Goal: Information Seeking & Learning: Learn about a topic

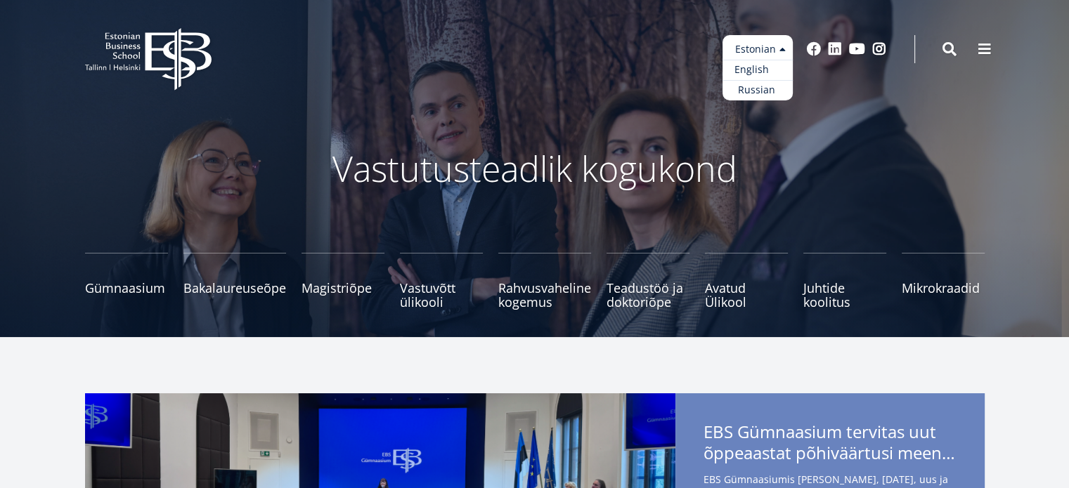
click at [747, 75] on link "English" at bounding box center [758, 70] width 70 height 20
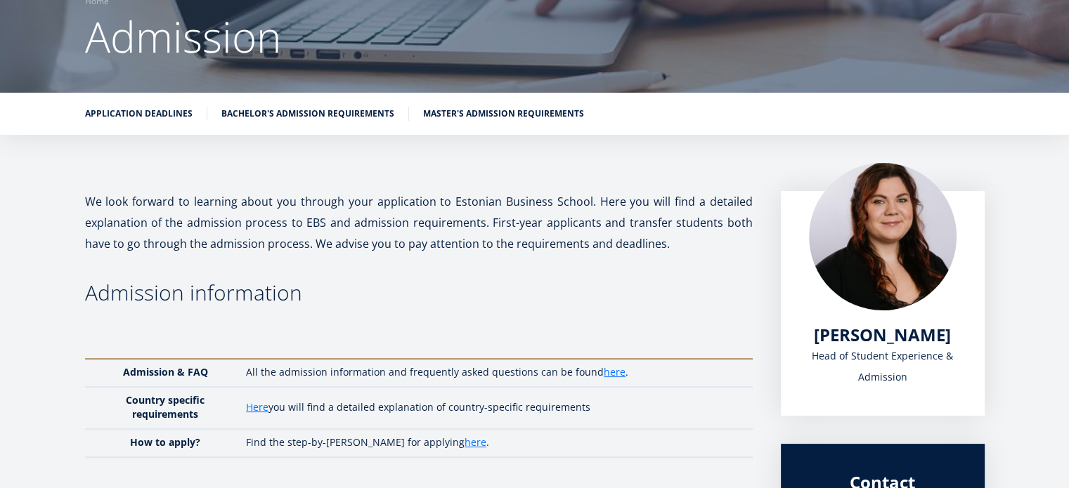
click at [427, 250] on p "We look forward to learning about you through your application to Estonian Busi…" at bounding box center [419, 222] width 668 height 63
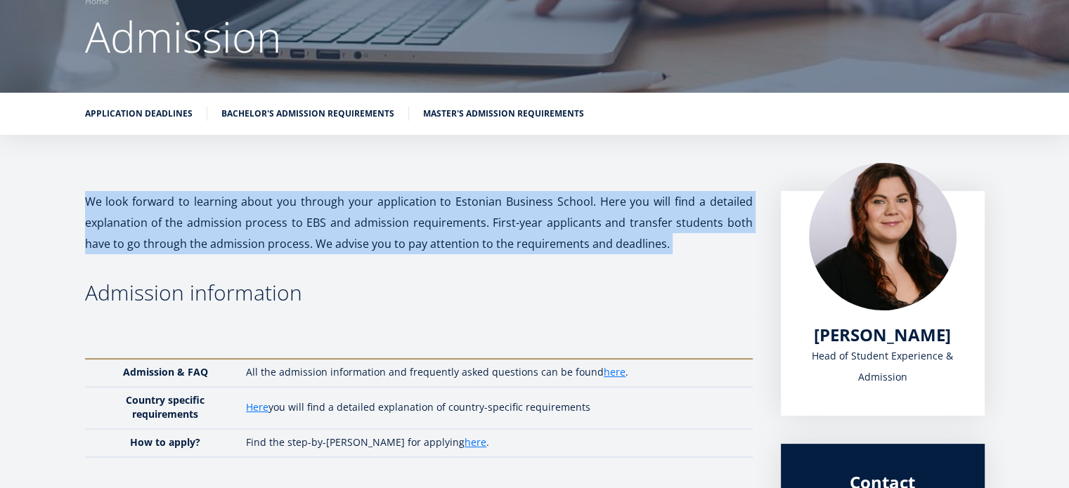
drag, startPoint x: 0, startPoint y: 0, endPoint x: 432, endPoint y: 250, distance: 498.5
click at [432, 250] on p "We look forward to learning about you through your application to Estonian Busi…" at bounding box center [419, 222] width 668 height 63
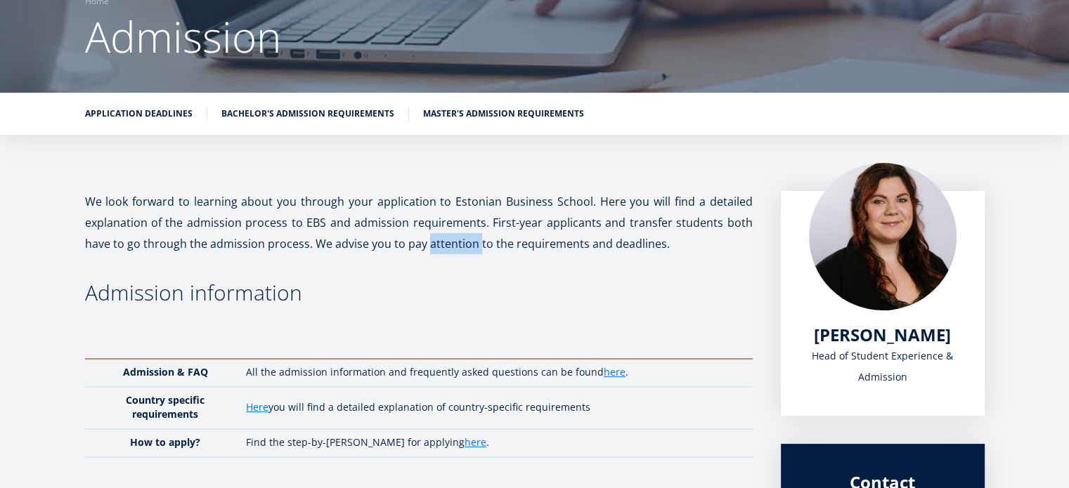
click at [432, 250] on p "We look forward to learning about you through your application to Estonian Busi…" at bounding box center [419, 222] width 668 height 63
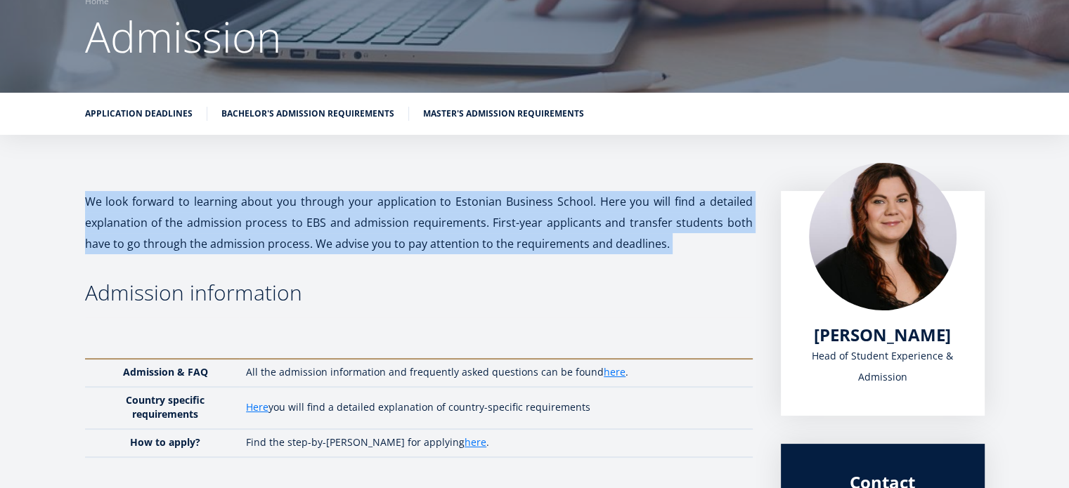
click at [432, 250] on p "We look forward to learning about you through your application to Estonian Busi…" at bounding box center [419, 222] width 668 height 63
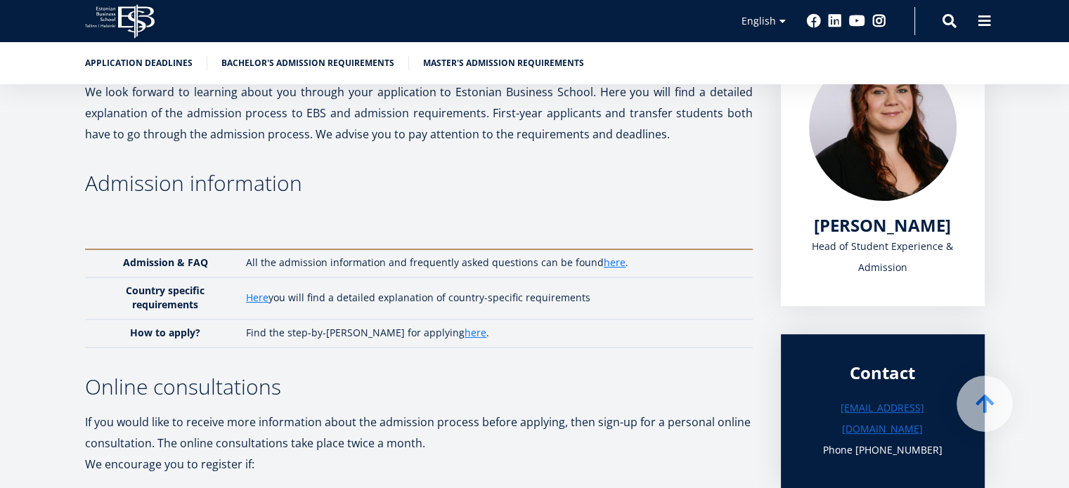
click at [432, 250] on td "All the admission information and frequently asked questions can be found here ." at bounding box center [495, 264] width 513 height 28
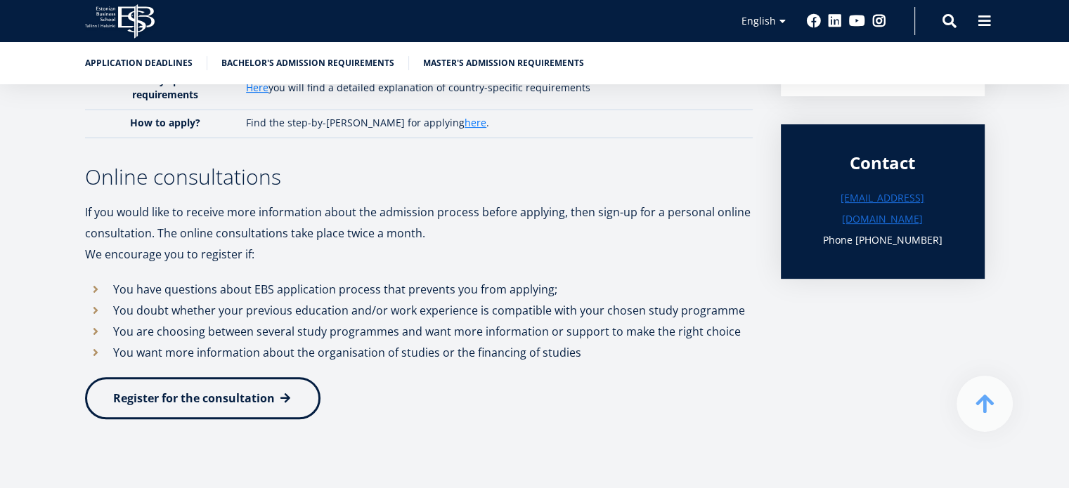
scroll to position [455, 0]
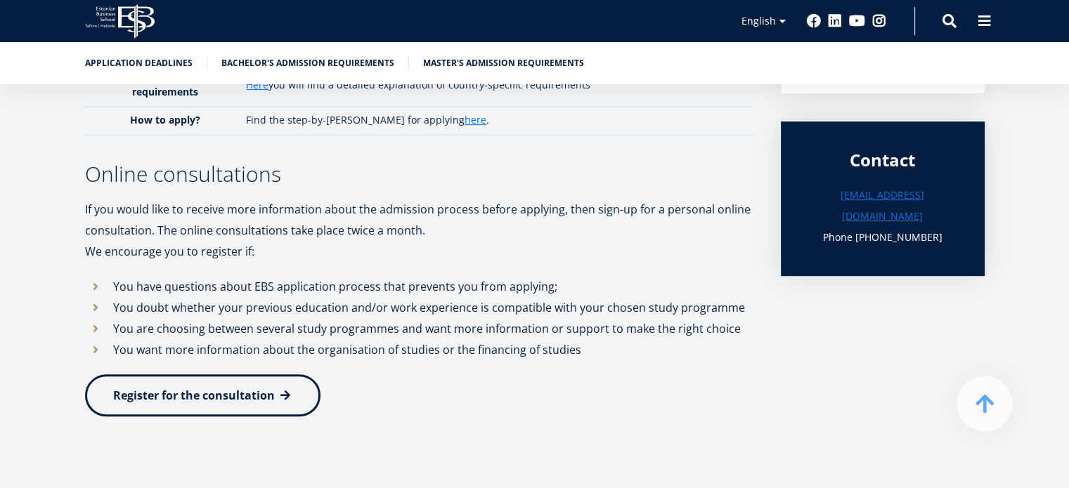
click at [432, 250] on p "We encourage you to register if:" at bounding box center [419, 251] width 668 height 21
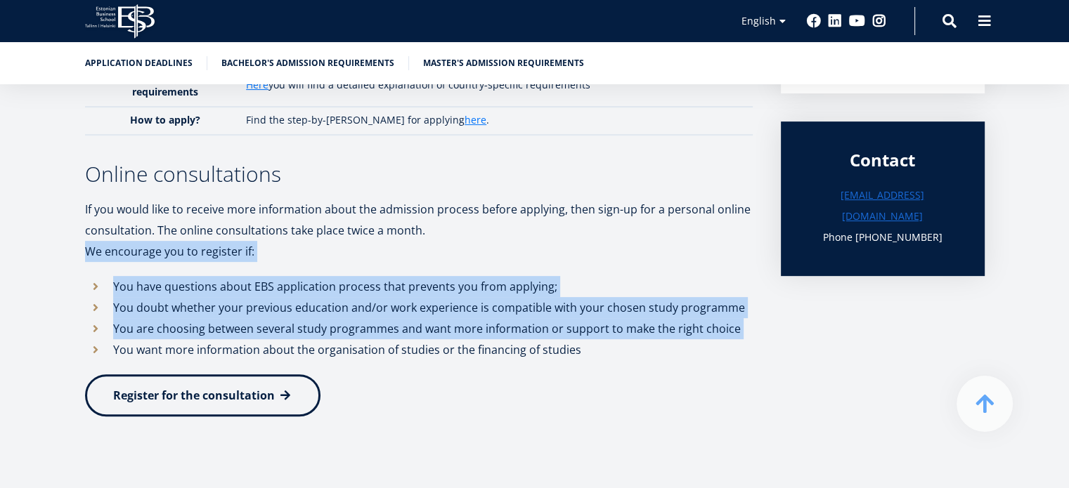
drag, startPoint x: 432, startPoint y: 250, endPoint x: 467, endPoint y: 318, distance: 76.7
click at [467, 318] on div "We look forward to learning about you through your application to Estonian Busi…" at bounding box center [419, 153] width 668 height 569
click at [467, 318] on li "You are choosing between several study programmes and want more information or …" at bounding box center [419, 328] width 668 height 21
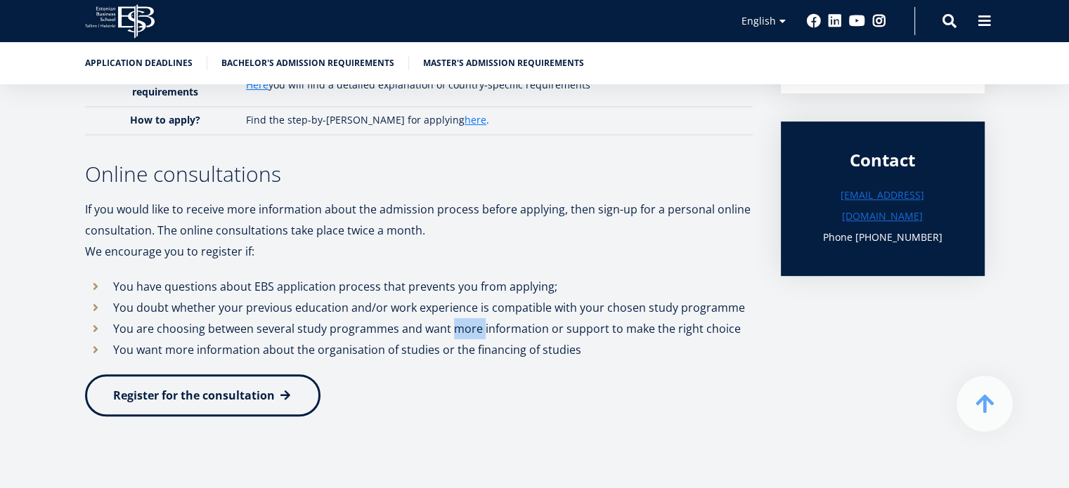
click at [467, 318] on li "You are choosing between several study programmes and want more information or …" at bounding box center [419, 328] width 668 height 21
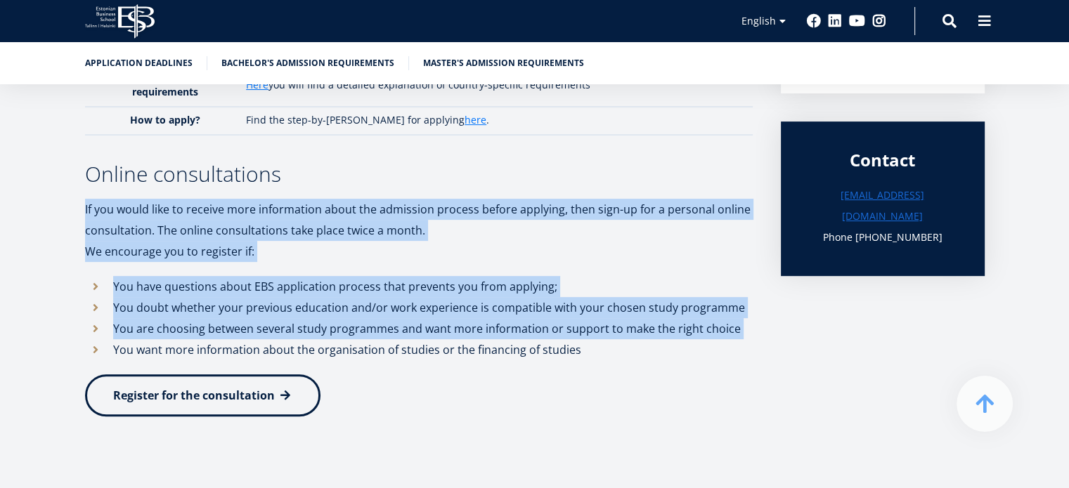
drag, startPoint x: 467, startPoint y: 318, endPoint x: 455, endPoint y: 231, distance: 87.9
click at [455, 231] on div "We look forward to learning about you through your application to Estonian Busi…" at bounding box center [419, 153] width 668 height 569
click at [455, 231] on p "If you would like to receive more information about the admission process befor…" at bounding box center [419, 220] width 668 height 42
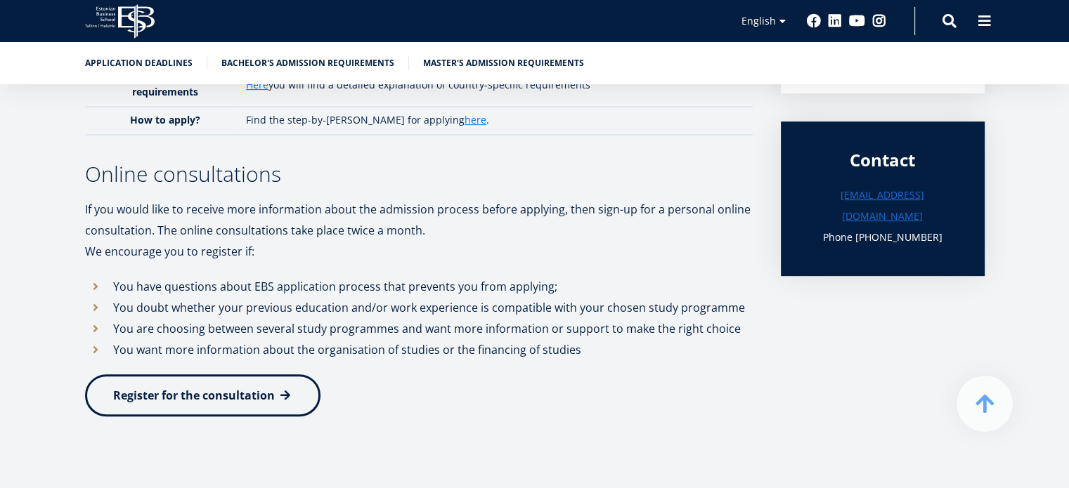
click at [455, 231] on p "If you would like to receive more information about the admission process befor…" at bounding box center [419, 220] width 668 height 42
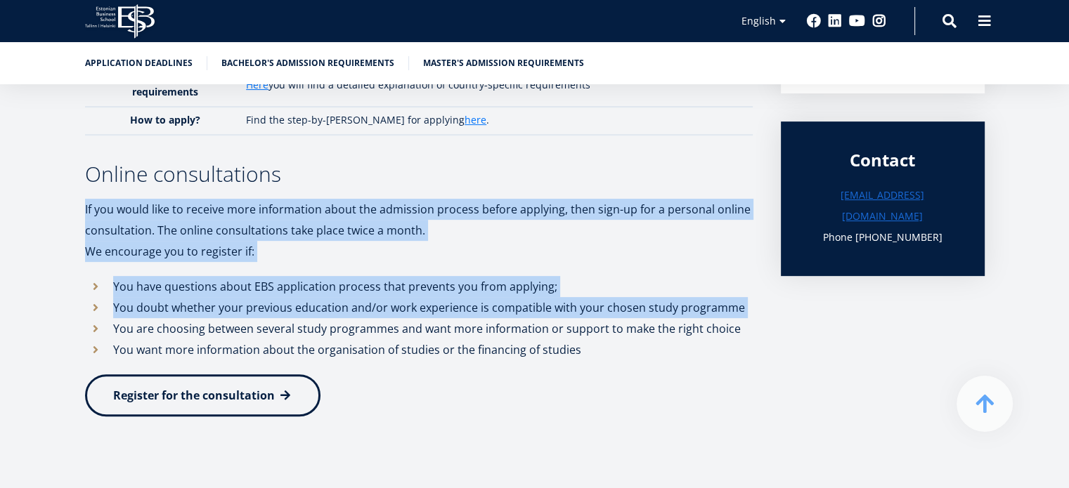
drag, startPoint x: 455, startPoint y: 231, endPoint x: 509, endPoint y: 348, distance: 129.0
click at [509, 348] on div "We look forward to learning about you through your application to Estonian Busi…" at bounding box center [419, 153] width 668 height 569
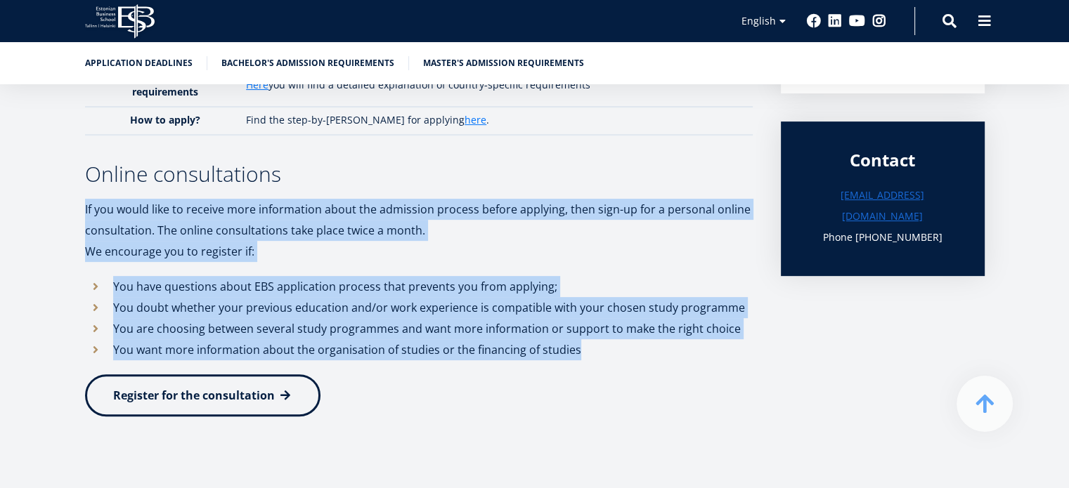
click at [509, 348] on li "You want more information about the organisation of studies or the financing of…" at bounding box center [419, 349] width 668 height 21
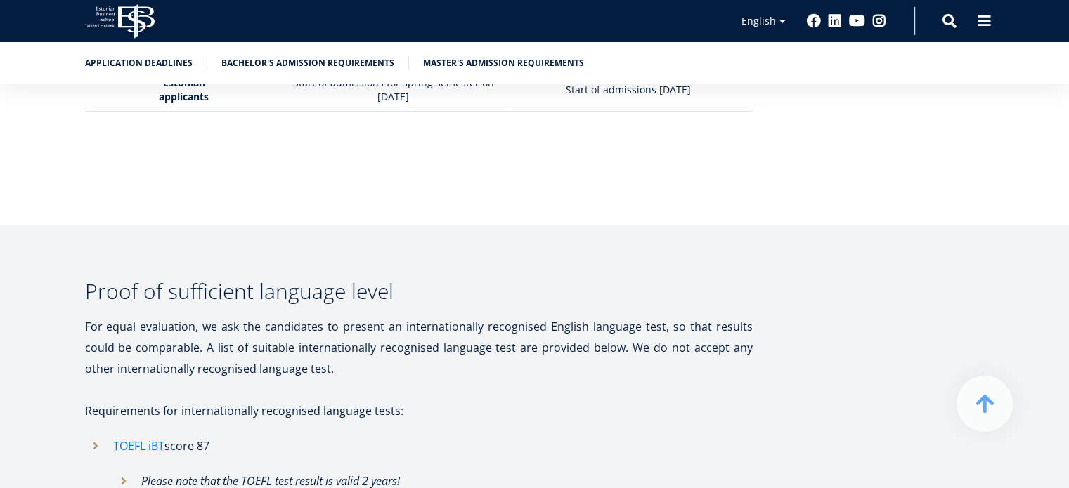
scroll to position [4757, 0]
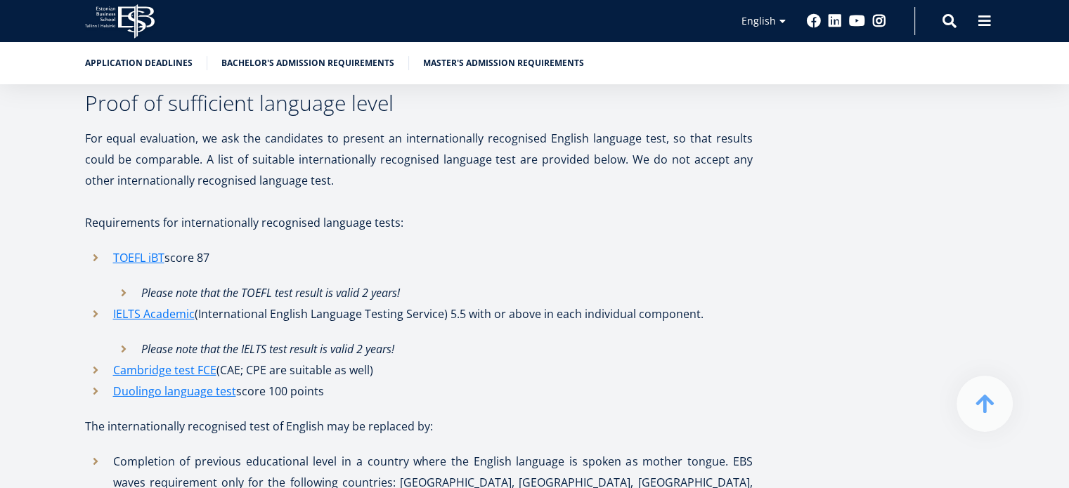
click at [375, 247] on li "TOEFL iBT score 87 Please note that the TOEFL test result is valid 2 years!" at bounding box center [419, 275] width 668 height 56
click at [135, 247] on link "TOEFL iBT" at bounding box center [138, 257] width 51 height 21
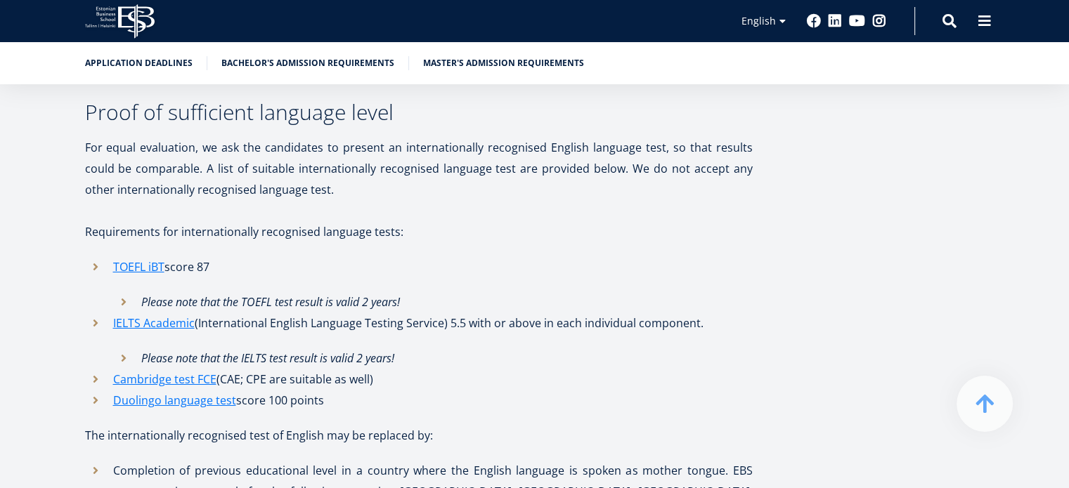
scroll to position [4748, 0]
click at [590, 291] on li "Please note that the TOEFL test result is valid 2 years!" at bounding box center [433, 301] width 640 height 21
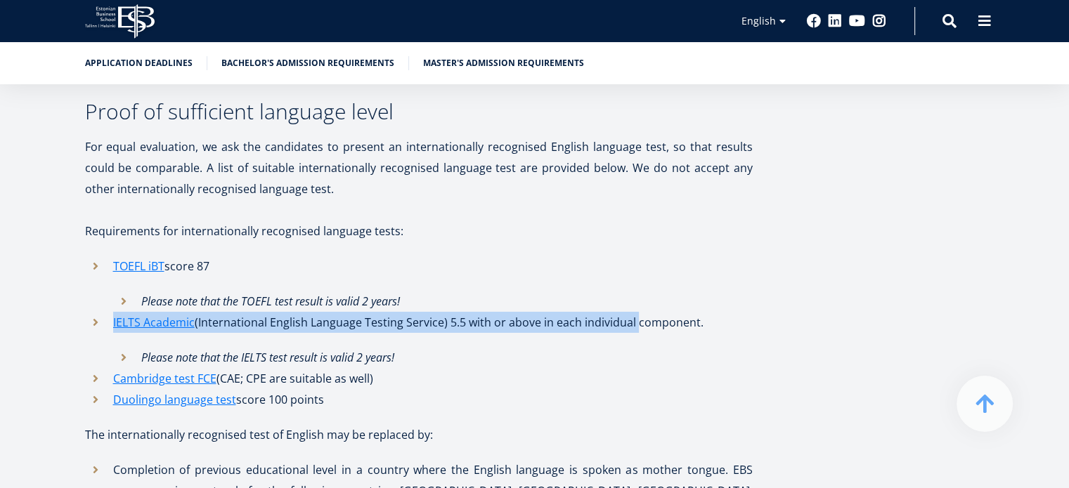
drag, startPoint x: 590, startPoint y: 205, endPoint x: 592, endPoint y: 219, distance: 14.9
click at [592, 256] on ul "TOEFL iBT score 87 Please note that the TOEFL test result is valid 2 years! IEL…" at bounding box center [419, 333] width 668 height 155
click at [592, 312] on li "IELTS Academic (International English Language Testing Service) 5.5 with or abo…" at bounding box center [419, 340] width 668 height 56
drag, startPoint x: 592, startPoint y: 219, endPoint x: 590, endPoint y: 238, distance: 18.4
click at [590, 256] on ul "TOEFL iBT score 87 Please note that the TOEFL test result is valid 2 years! IEL…" at bounding box center [419, 333] width 668 height 155
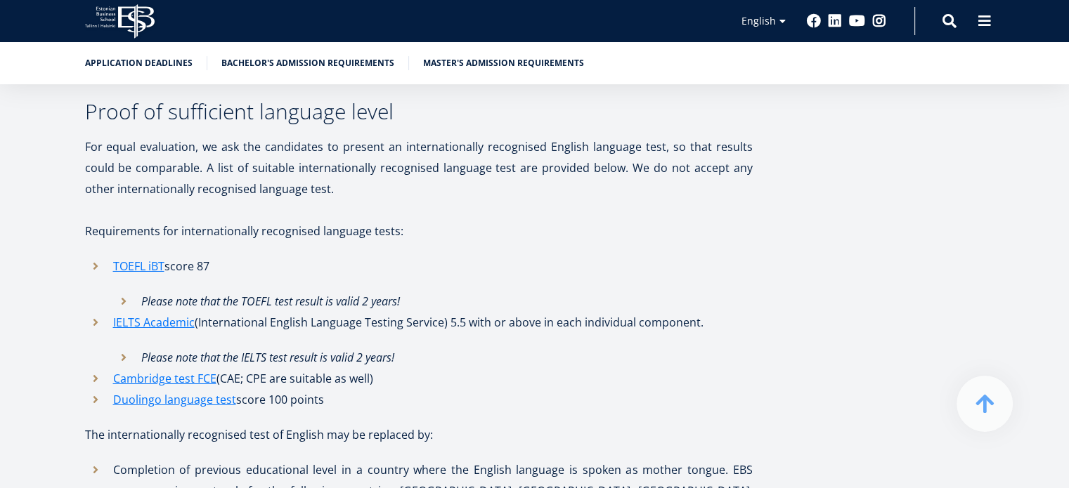
click at [720, 312] on li "IELTS Academic (International English Language Testing Service) 5.5 with or abo…" at bounding box center [419, 340] width 668 height 56
drag, startPoint x: 720, startPoint y: 230, endPoint x: 451, endPoint y: 228, distance: 268.5
click at [451, 312] on li "IELTS Academic (International English Language Testing Service) 5.5 with or abo…" at bounding box center [419, 340] width 668 height 56
copy li "5.5 with or above in each individual component."
